Goal: Transaction & Acquisition: Purchase product/service

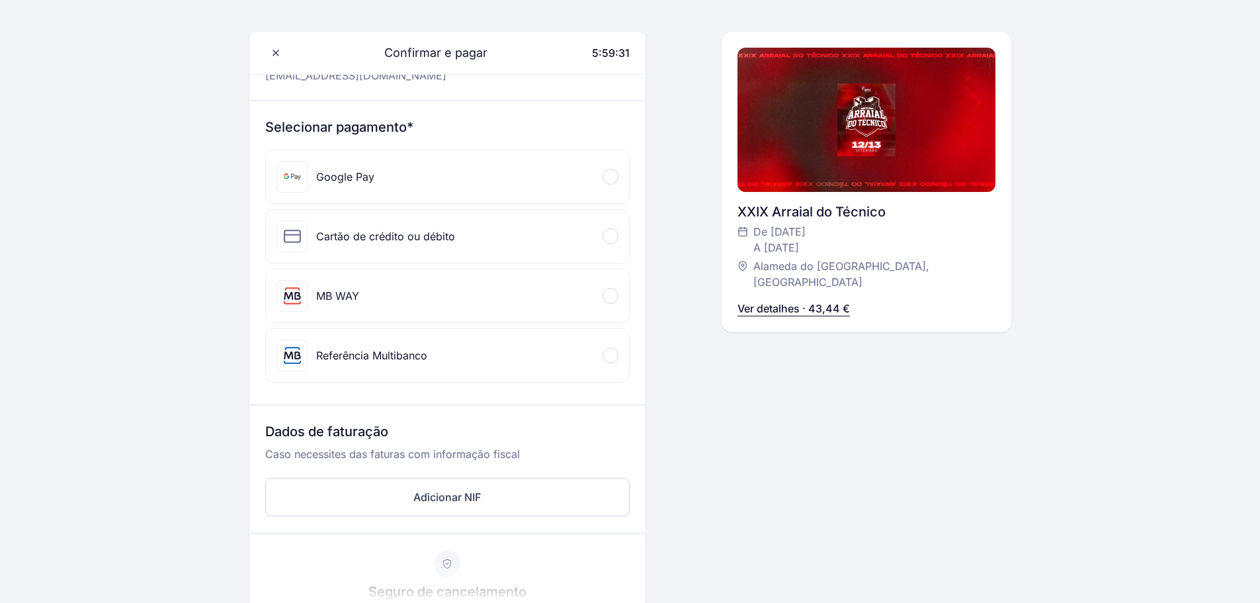
scroll to position [132, 0]
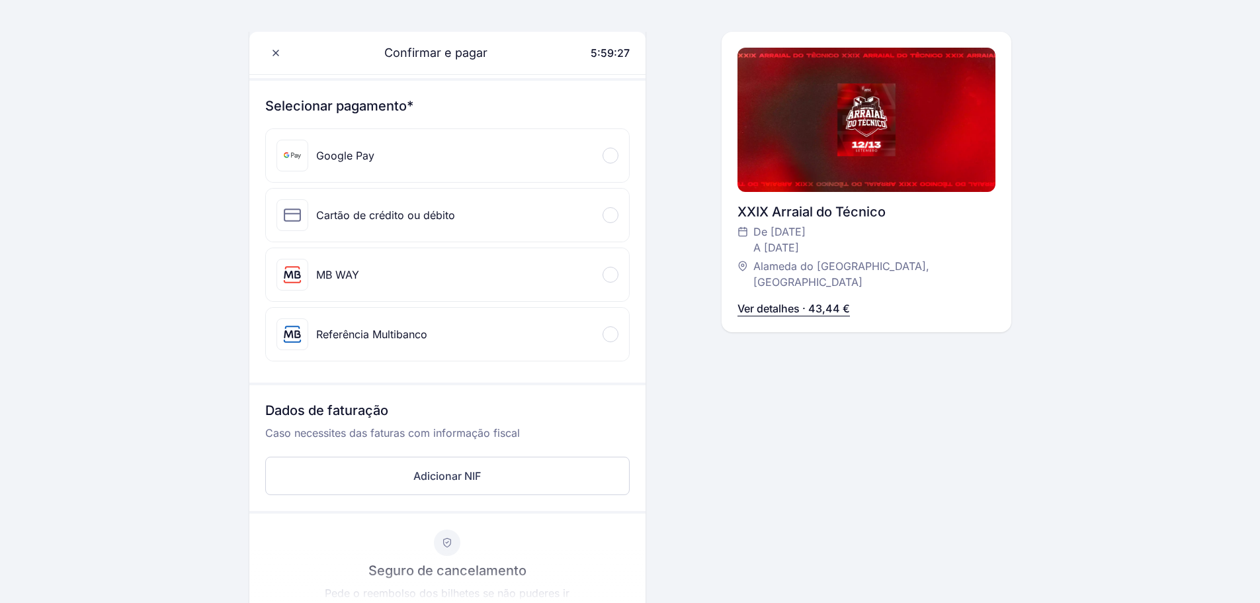
click at [484, 222] on div "Cartão de crédito ou débito" at bounding box center [447, 215] width 363 height 53
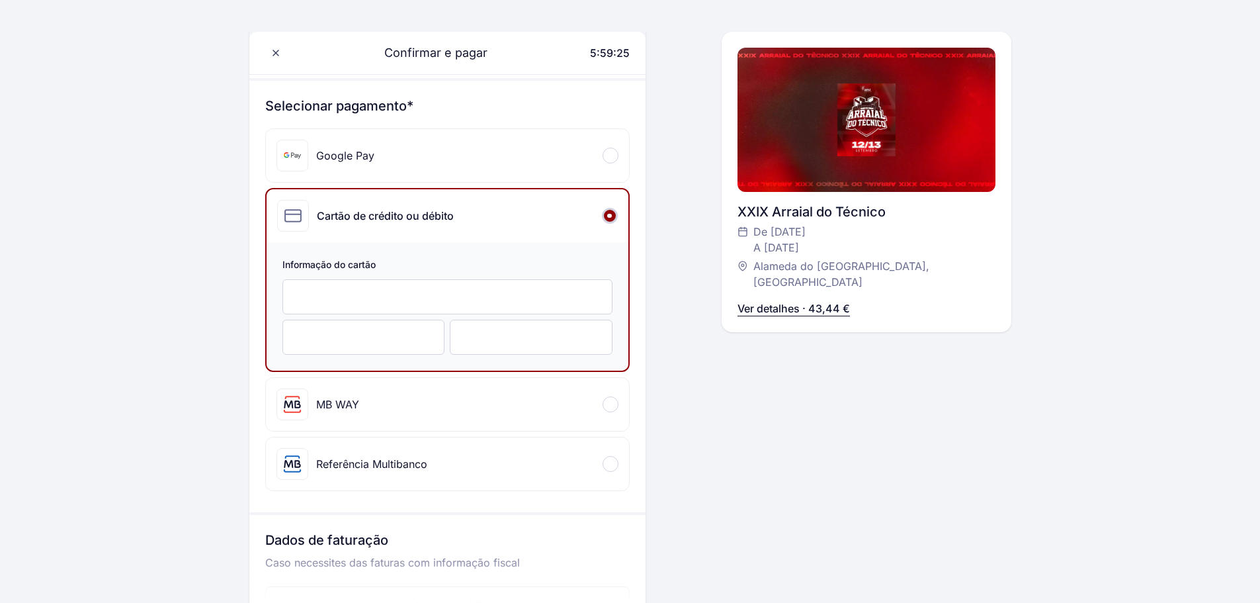
click at [724, 386] on div "Confirmar e pagar 5:59:25 Olá, [PERSON_NAME] [PHONE_NUMBER] [EMAIL_ADDRESS][DOM…" at bounding box center [867, 423] width 290 height 962
click at [472, 290] on div at bounding box center [447, 296] width 330 height 35
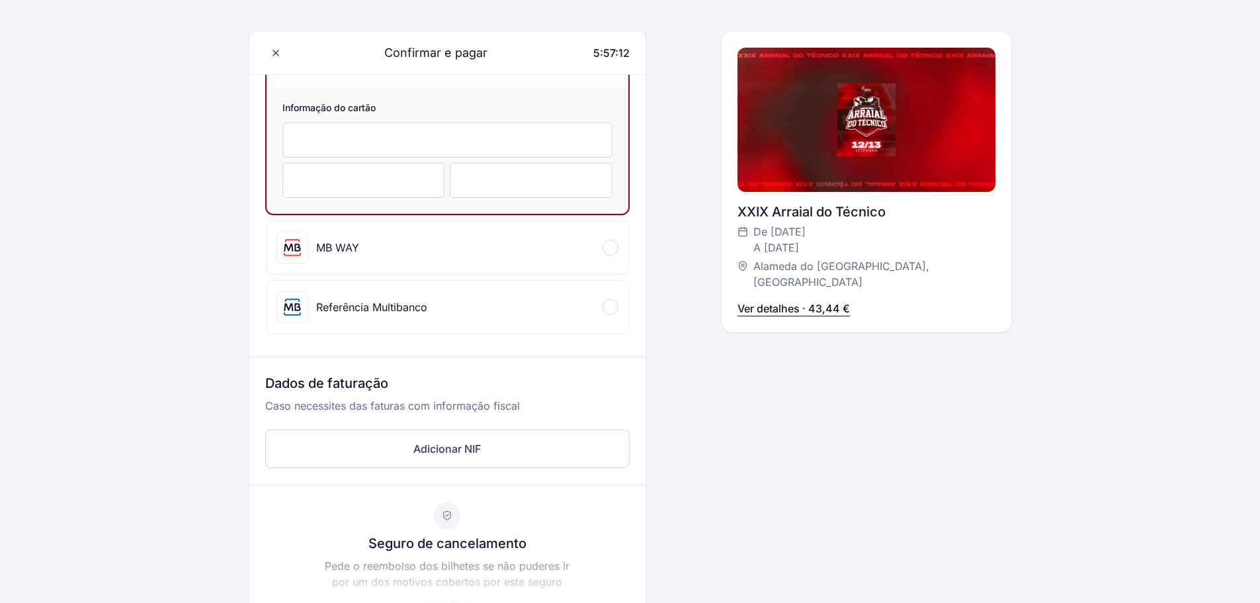
scroll to position [397, 0]
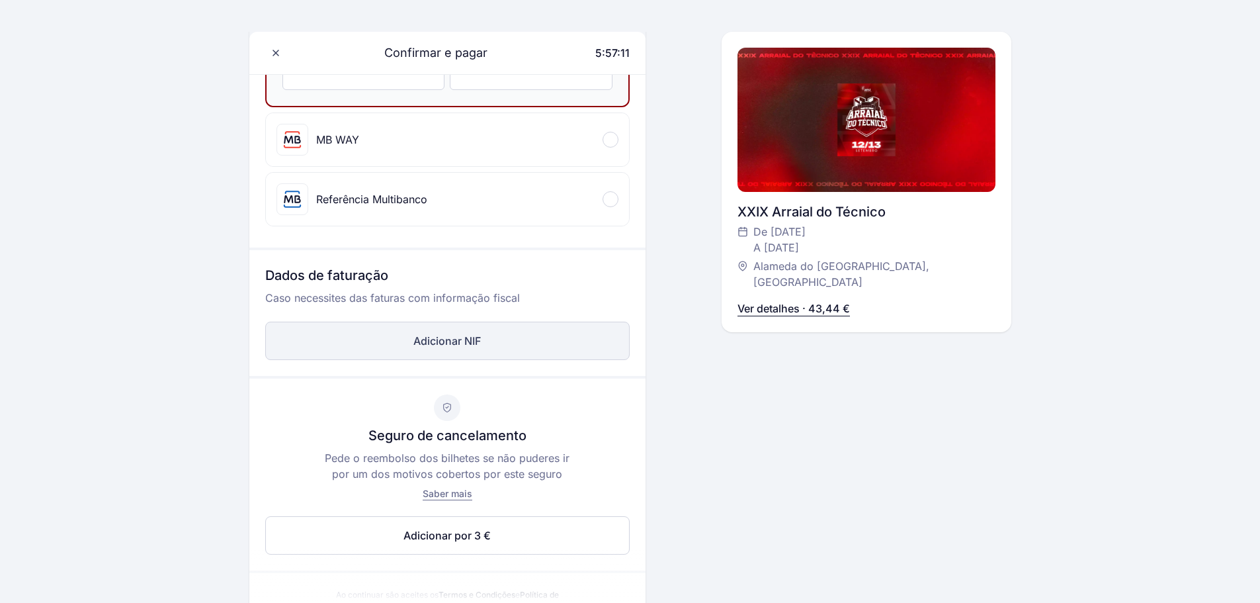
click at [475, 339] on button "Adicionar NIF" at bounding box center [447, 340] width 364 height 38
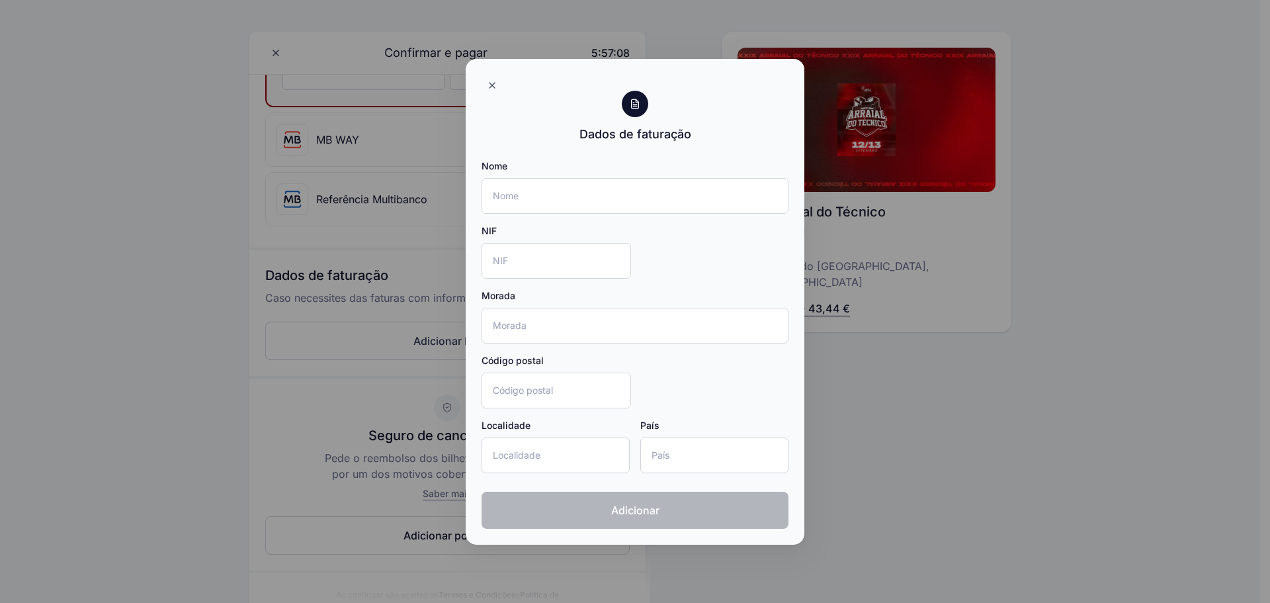
click at [856, 459] on div at bounding box center [635, 301] width 1270 height 603
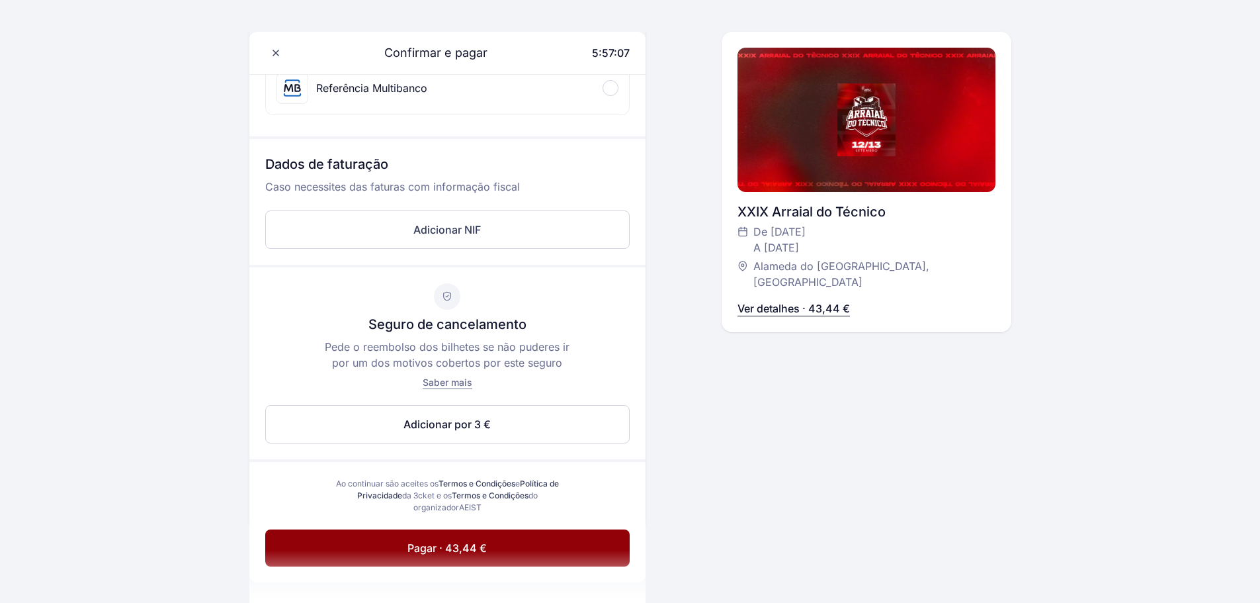
scroll to position [529, 0]
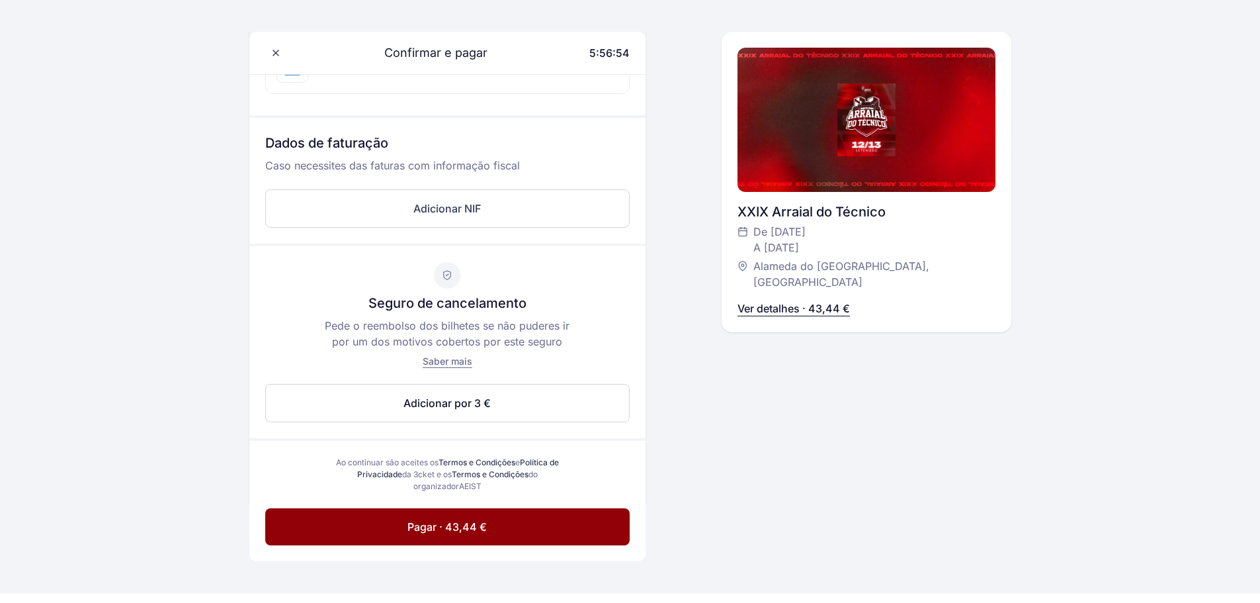
click at [452, 362] on span "Saber mais" at bounding box center [448, 360] width 50 height 11
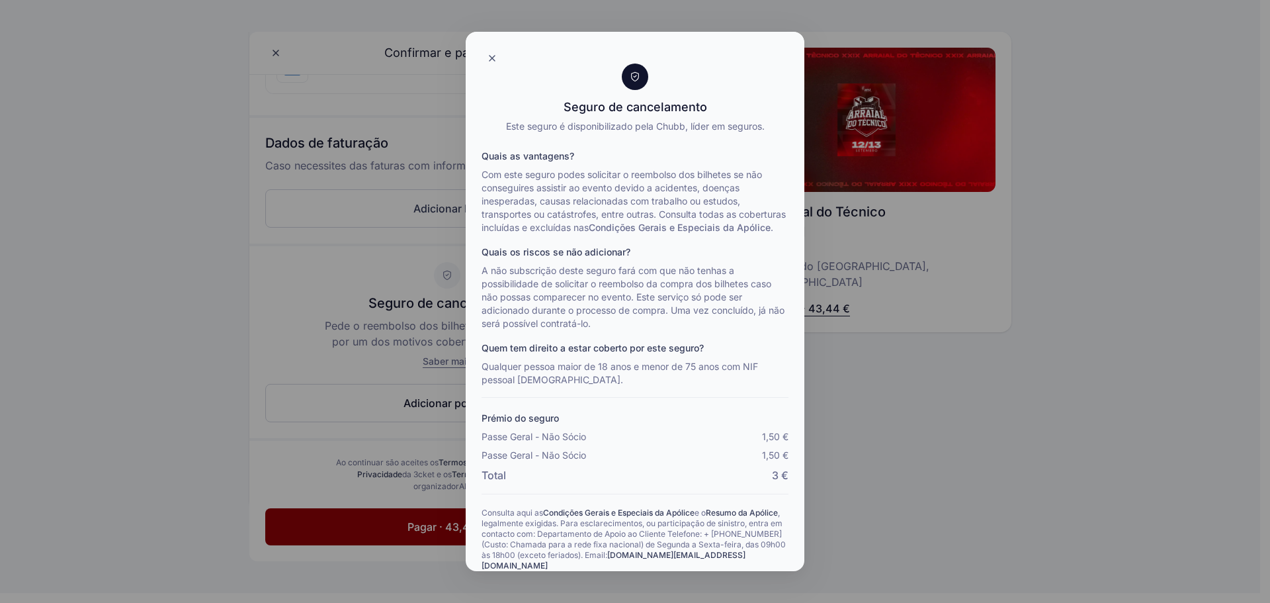
click at [956, 396] on div at bounding box center [635, 301] width 1270 height 603
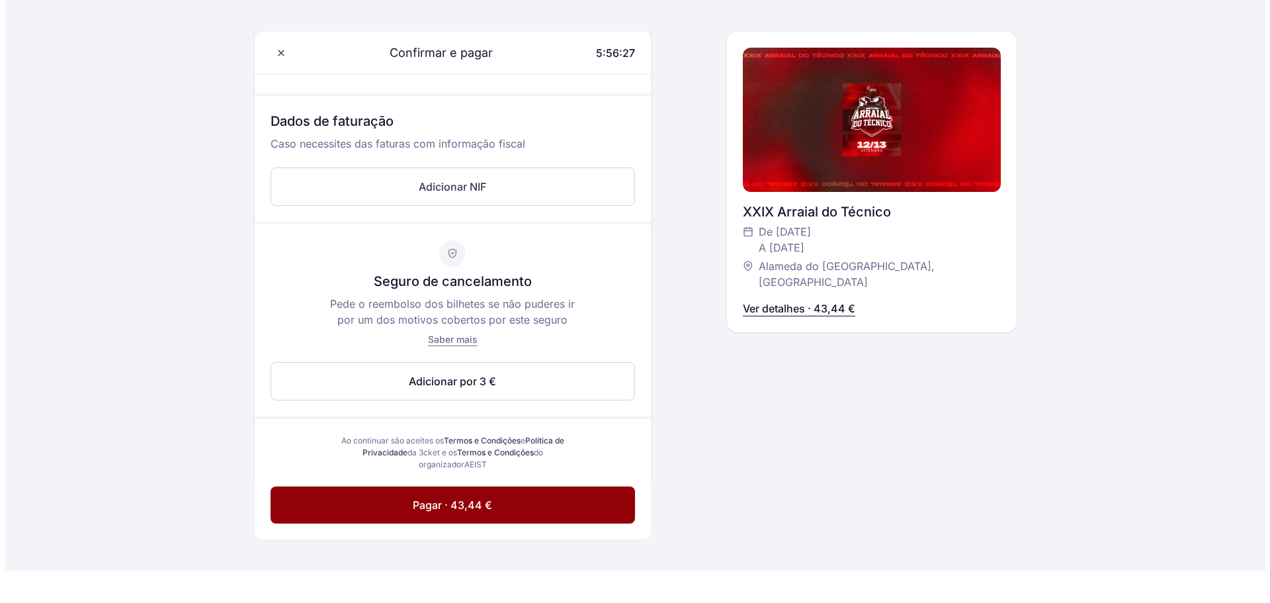
scroll to position [559, 0]
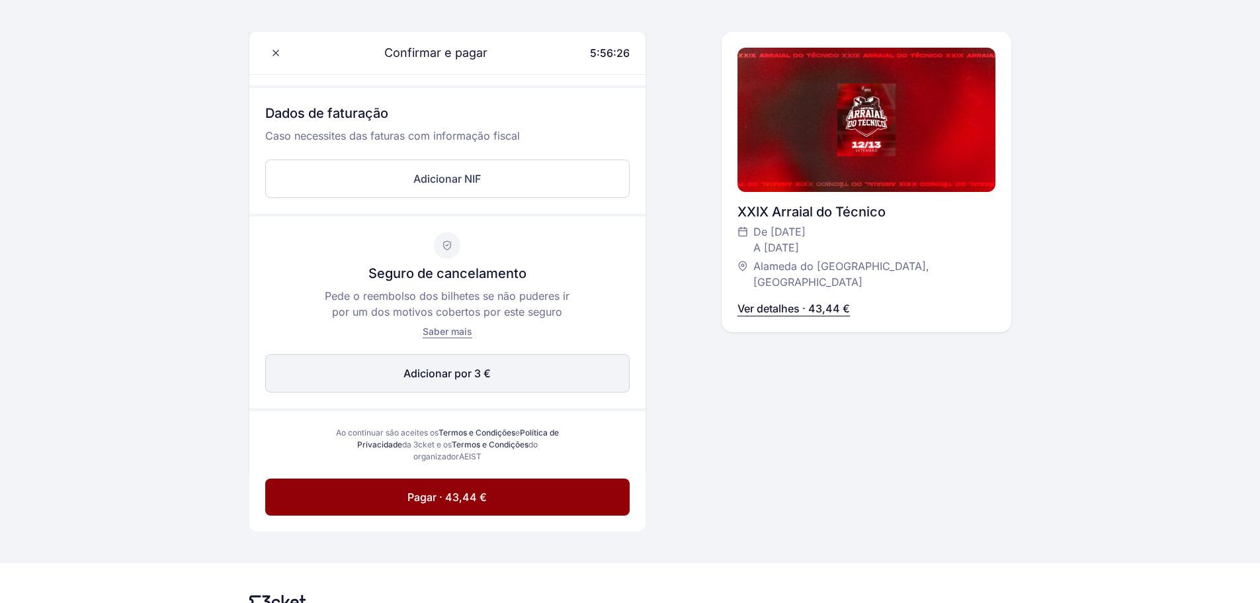
click at [515, 369] on button "Adicionar por 3 € Editar" at bounding box center [447, 373] width 364 height 38
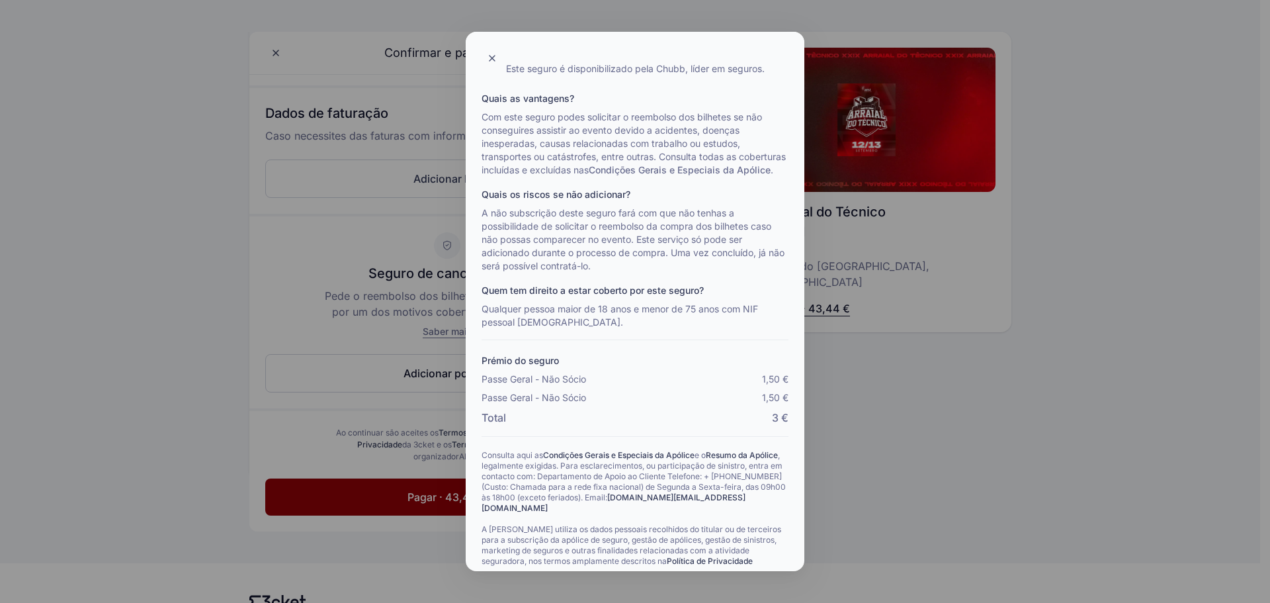
scroll to position [0, 0]
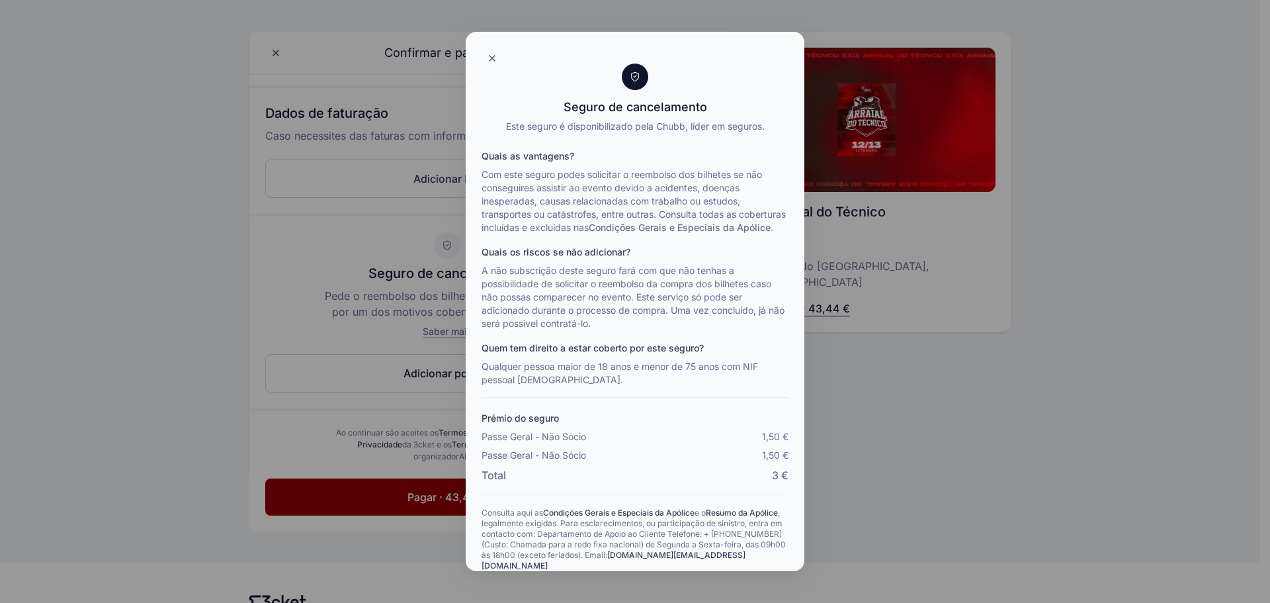
click at [857, 417] on div at bounding box center [635, 301] width 1270 height 603
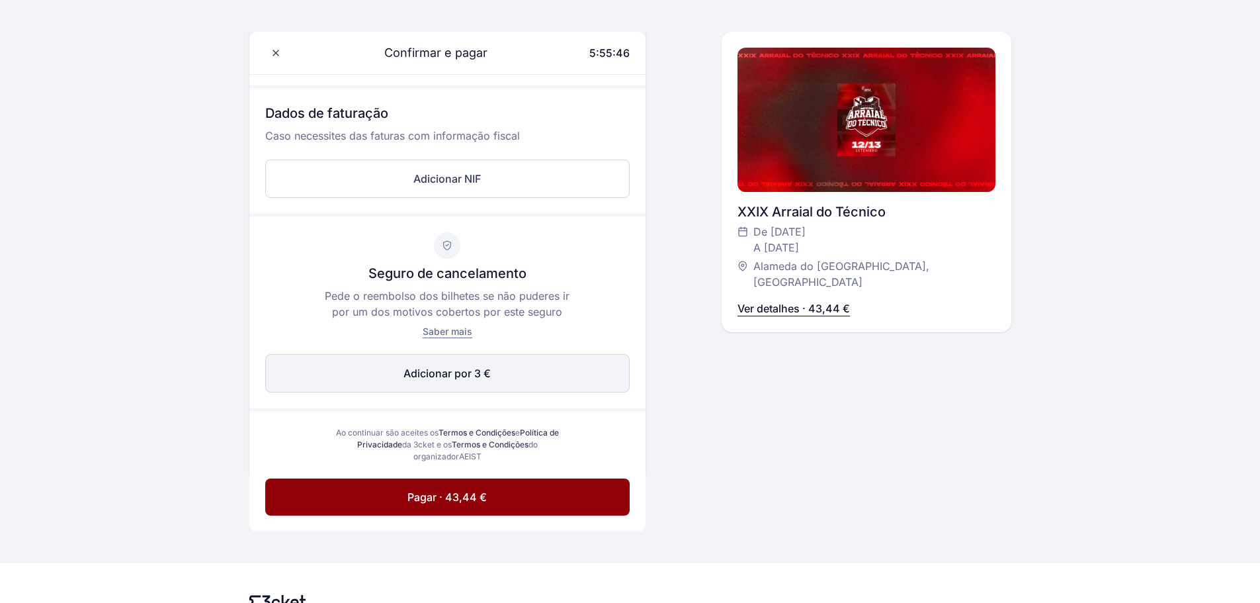
click at [478, 370] on span "Adicionar por 3 €" at bounding box center [446, 373] width 87 height 16
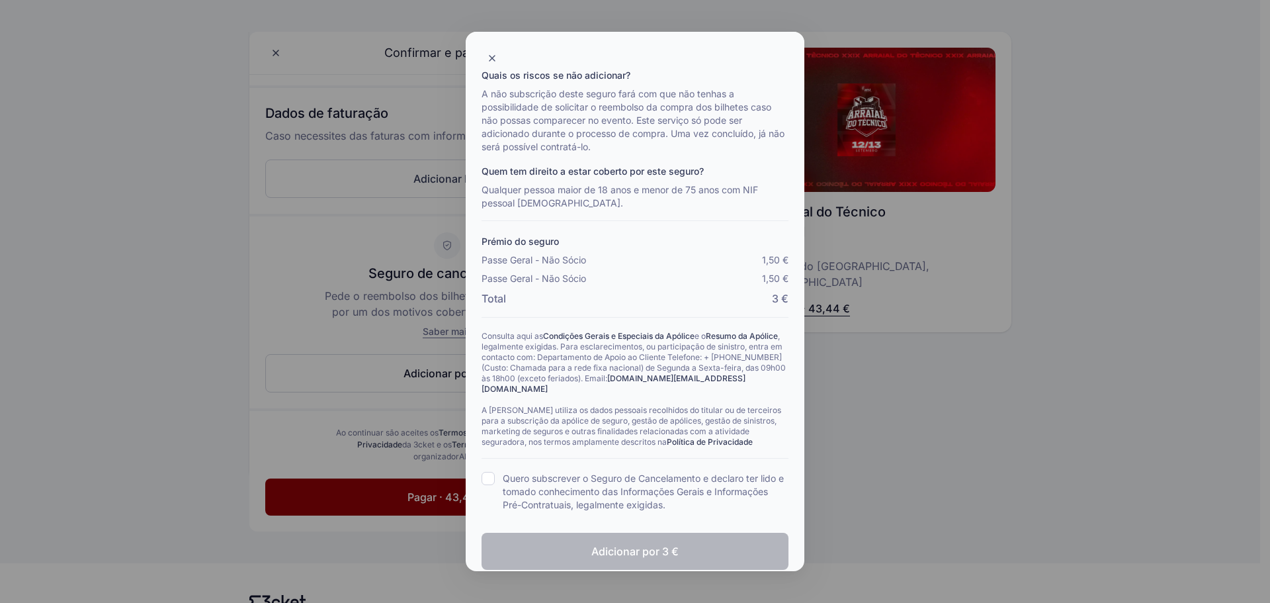
scroll to position [204, 0]
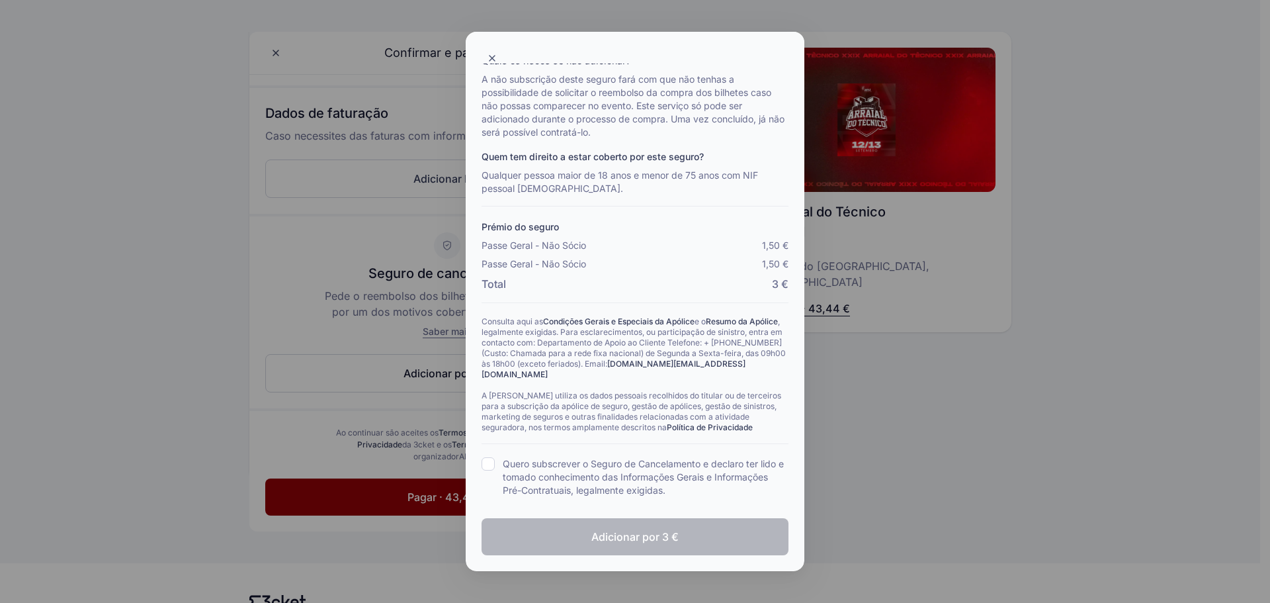
click at [489, 456] on div "Quais as vantagens? Com este seguro podes solicitar o reembolso dos bilhetes se…" at bounding box center [635, 219] width 307 height 555
click at [489, 464] on input "Quero subscrever o Seguro de Cancelamento e declaro ter lido e tomado conhecime…" at bounding box center [488, 463] width 13 height 13
checkbox input "true"
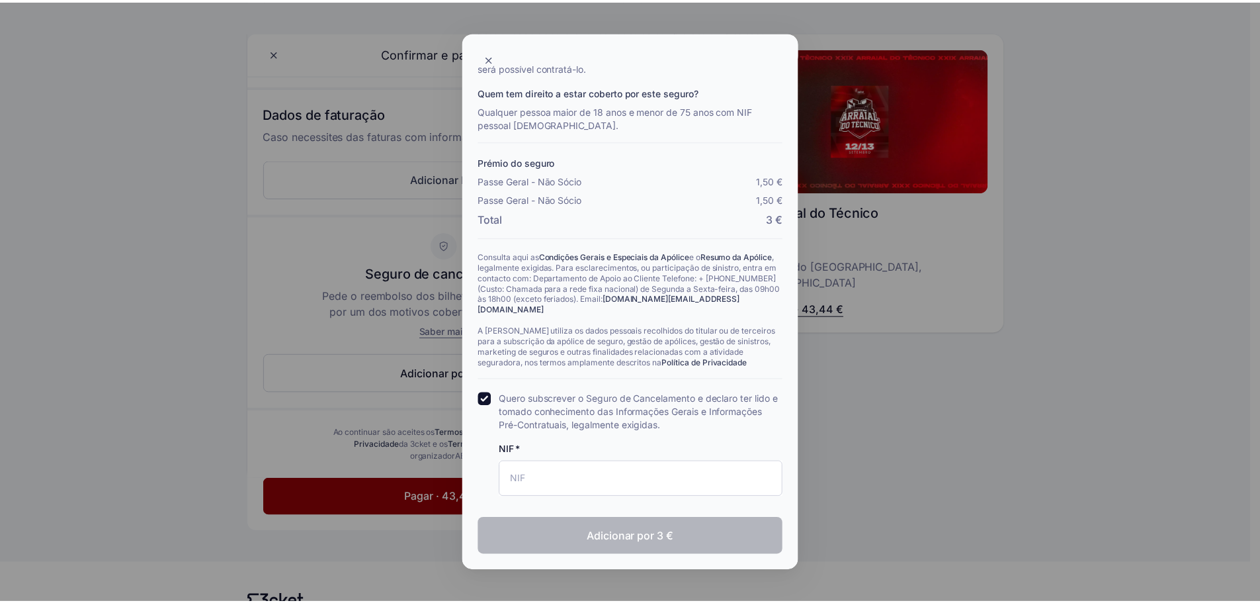
scroll to position [269, 0]
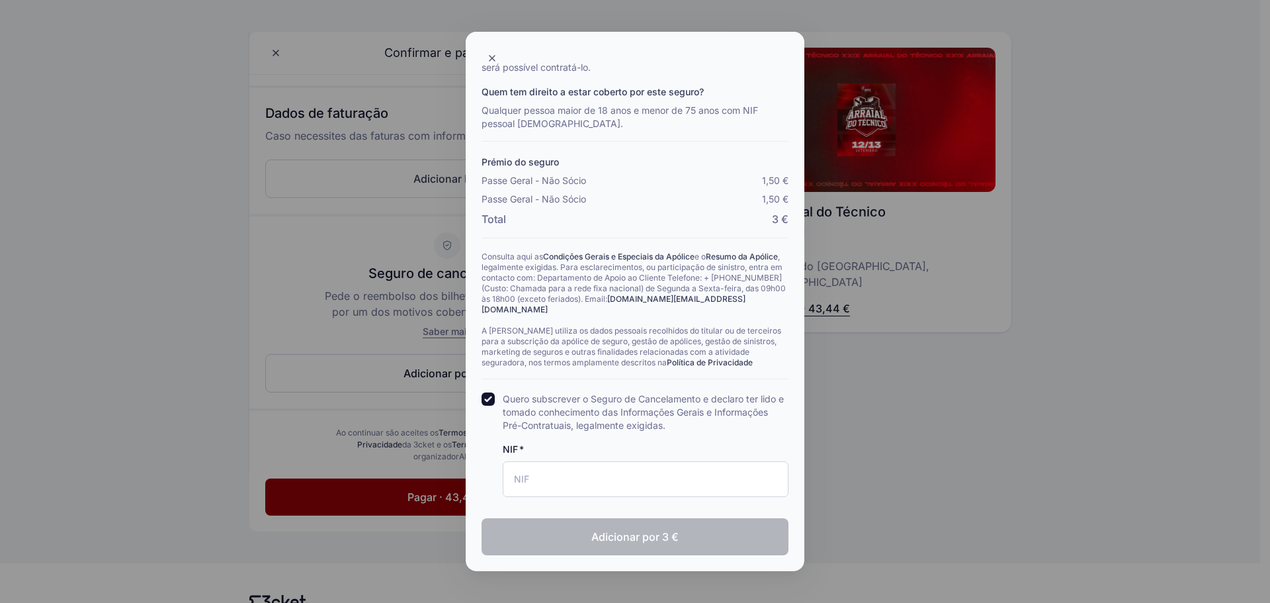
click at [936, 419] on div at bounding box center [635, 301] width 1270 height 603
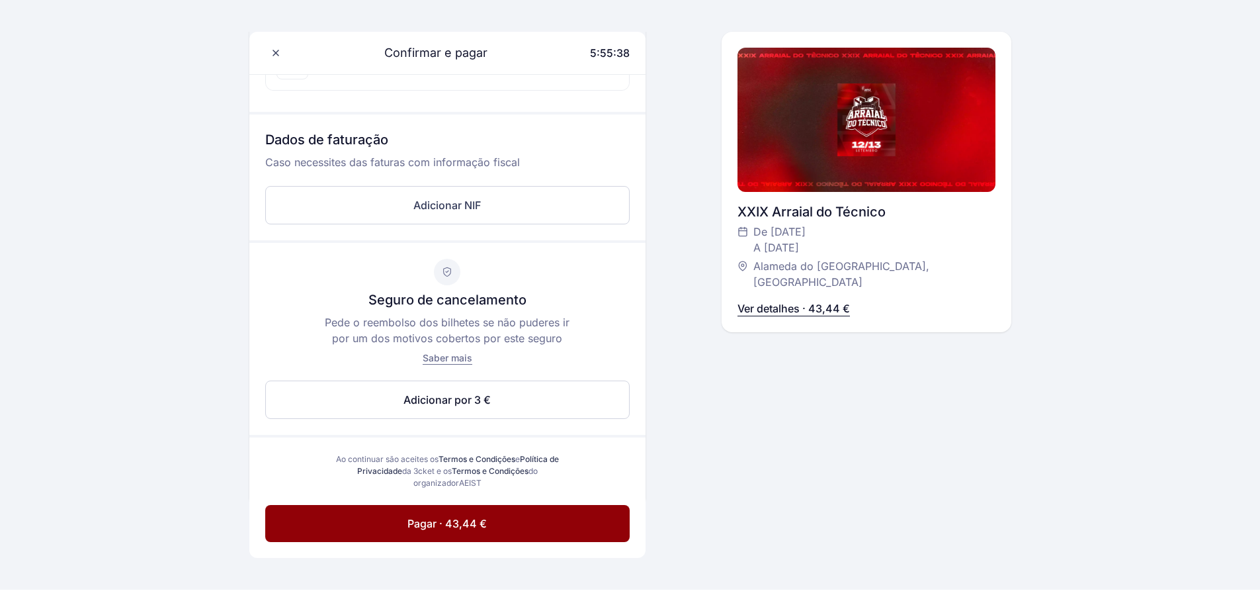
scroll to position [625, 0]
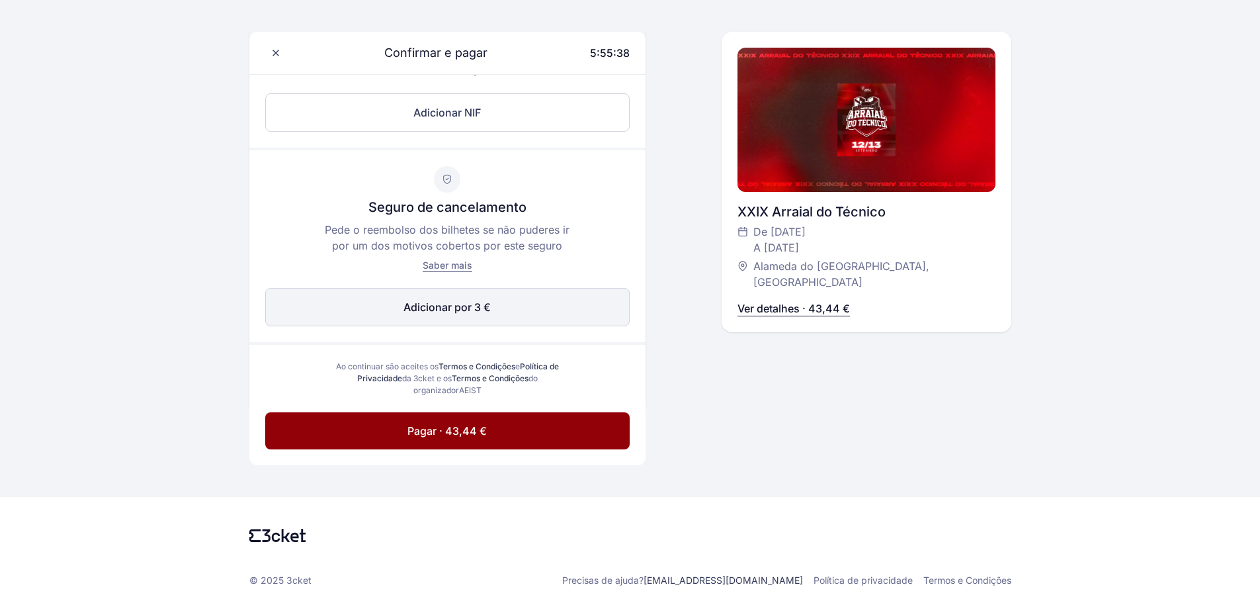
click at [469, 308] on span "Adicionar por 3 €" at bounding box center [446, 307] width 87 height 16
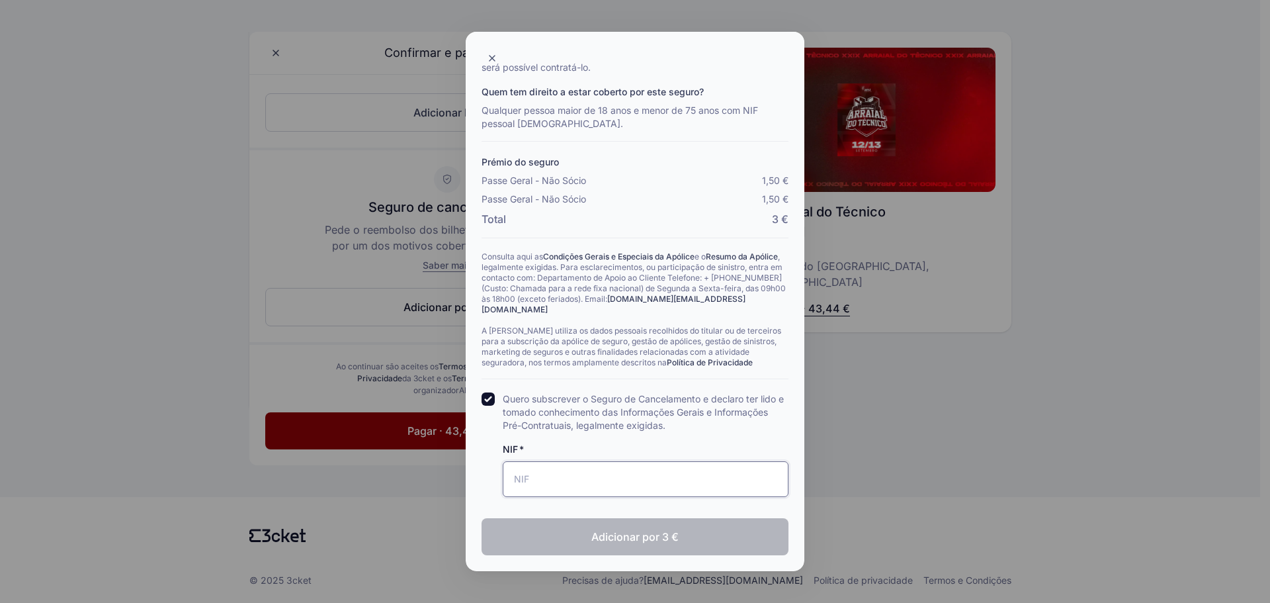
click at [529, 477] on input "NIF" at bounding box center [646, 479] width 286 height 36
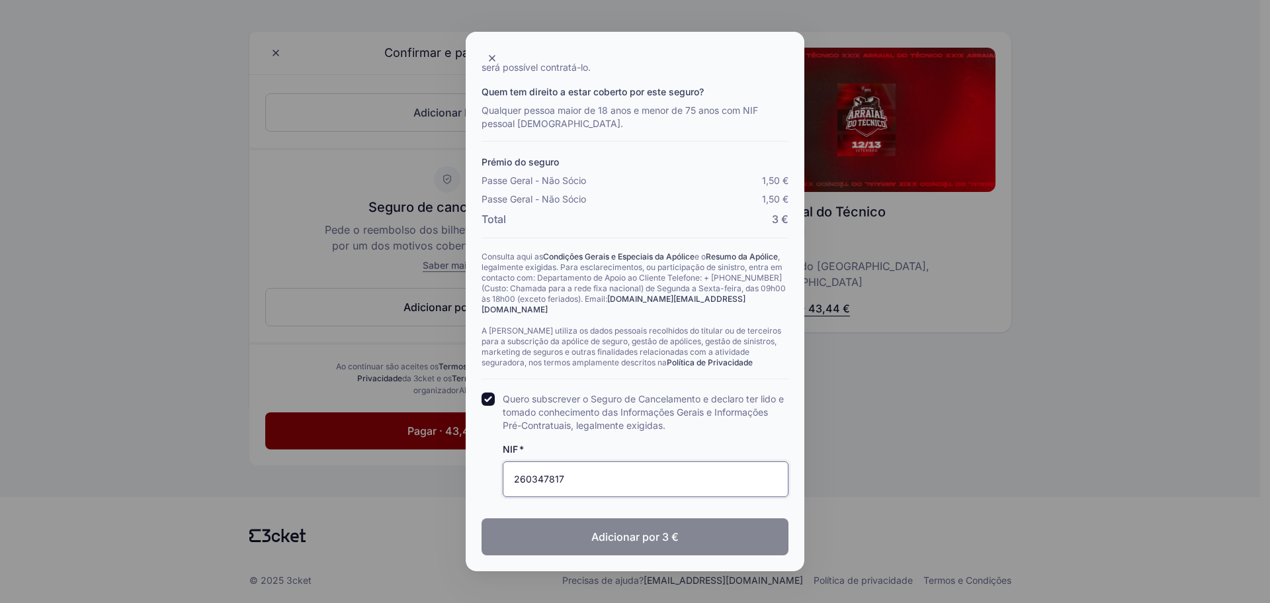
type input "260347817"
click at [687, 538] on button "Adicionar por 3 €" at bounding box center [635, 536] width 307 height 37
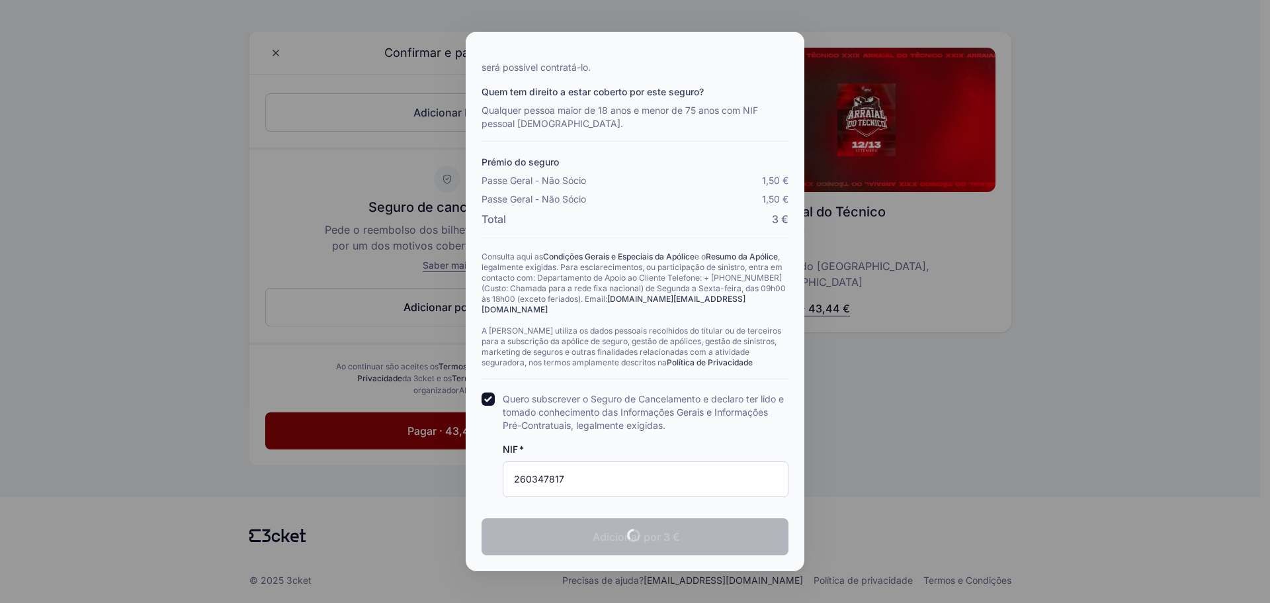
checkbox input "true"
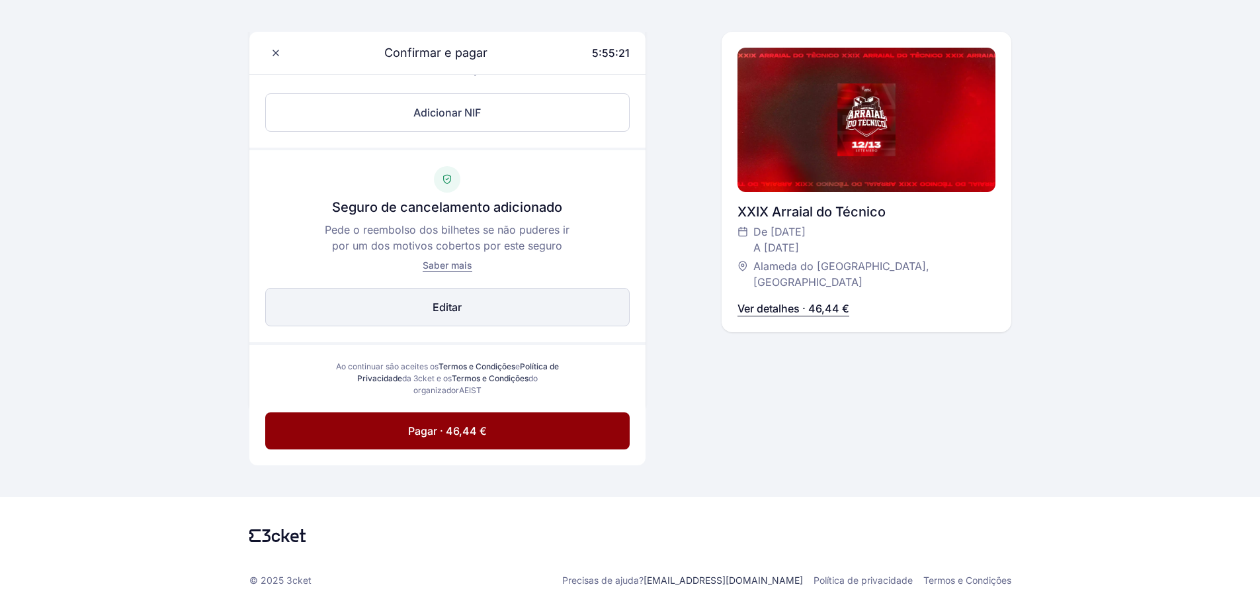
click at [549, 308] on button "Adicionar por 3 € Editar" at bounding box center [447, 307] width 364 height 38
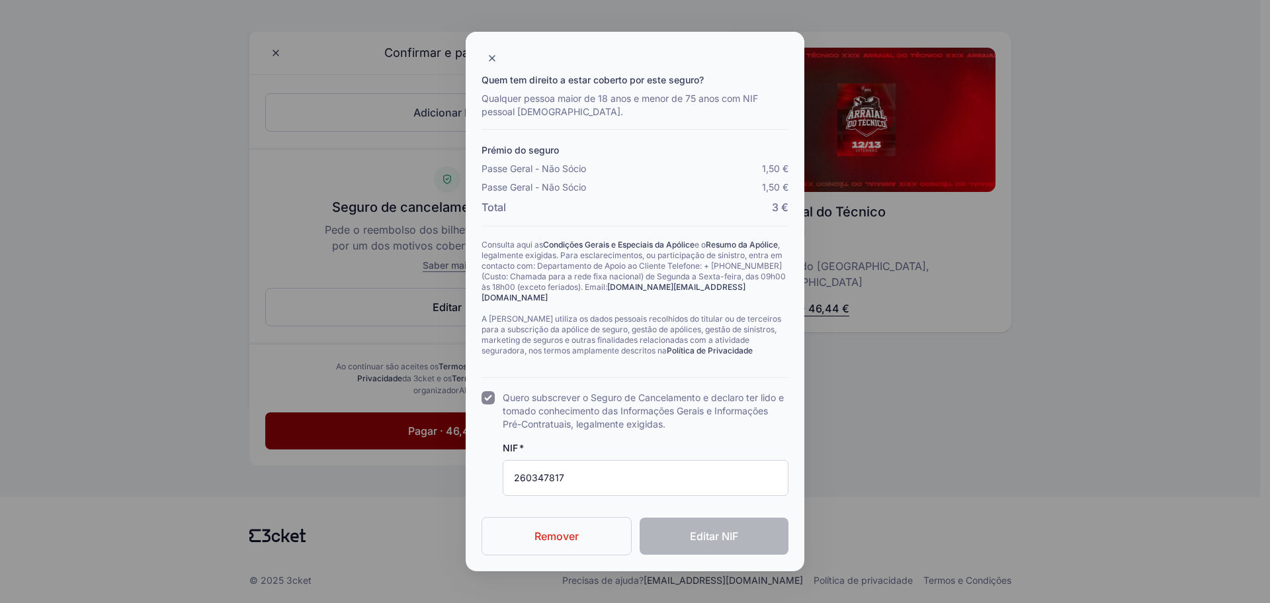
click at [944, 439] on div at bounding box center [635, 301] width 1270 height 603
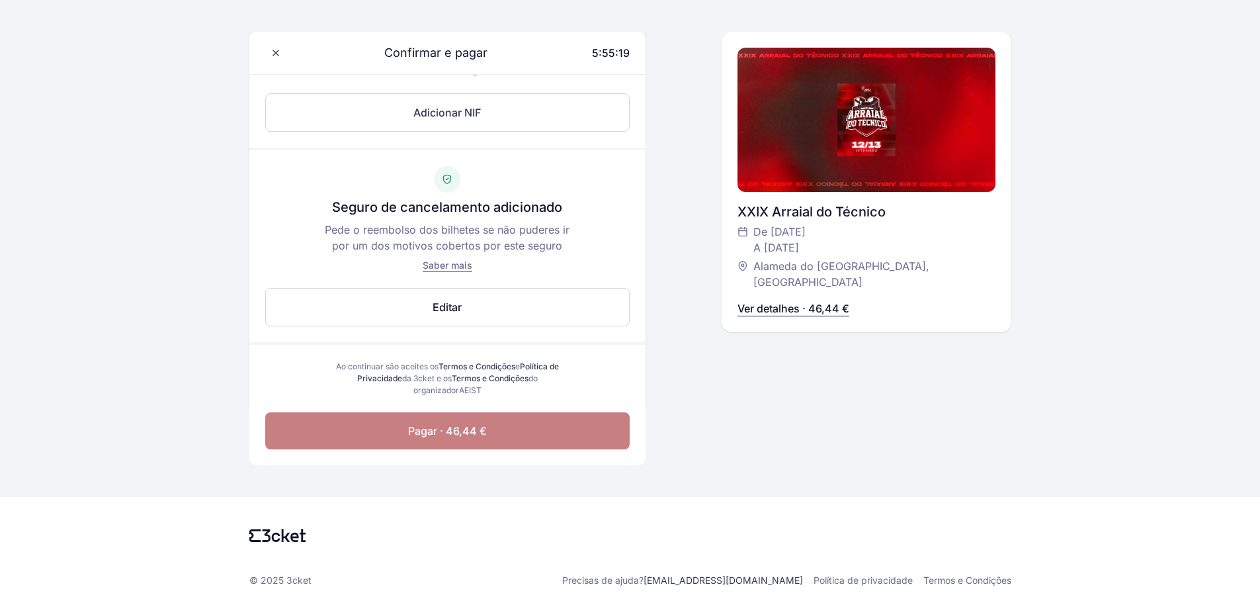
click at [484, 437] on span "Pagar · 46,44 €" at bounding box center [447, 431] width 79 height 16
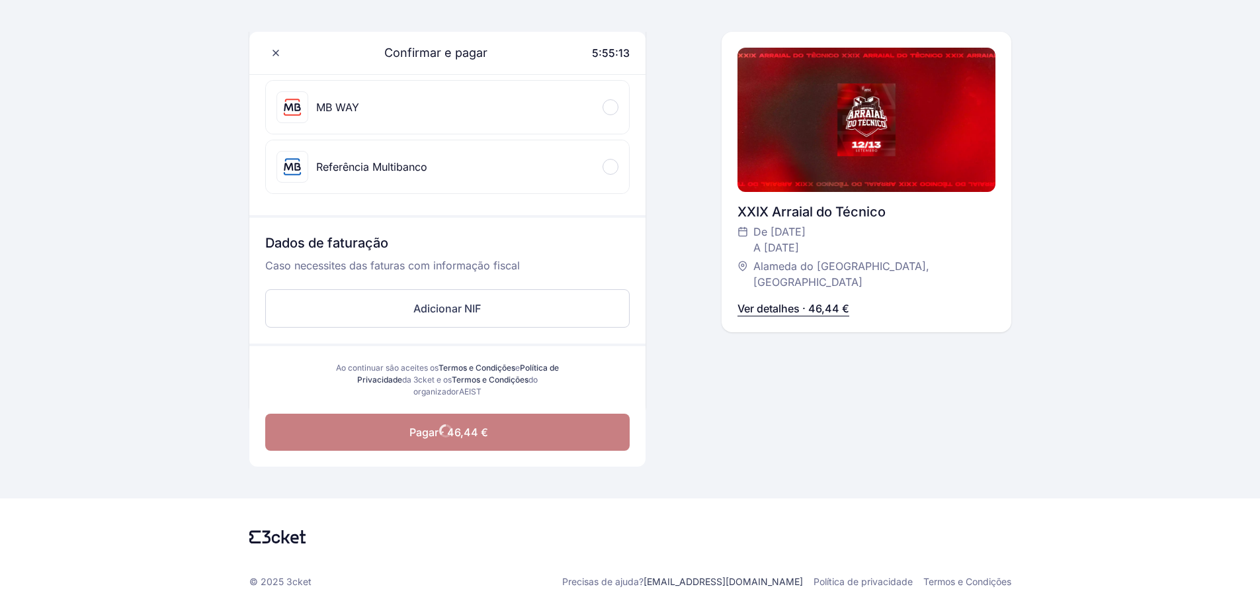
scroll to position [431, 0]
